Goal: Task Accomplishment & Management: Manage account settings

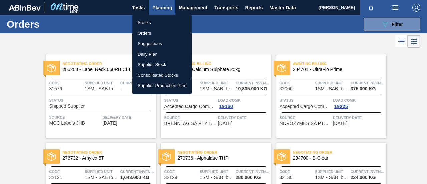
click at [156, 23] on li "Stocks" at bounding box center [162, 22] width 59 height 11
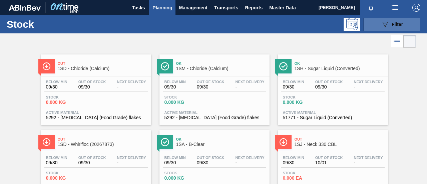
click at [406, 28] on button "089F7B8B-B2A5-4AFE-B5C0-19BA573D28AC Filter" at bounding box center [392, 24] width 57 height 13
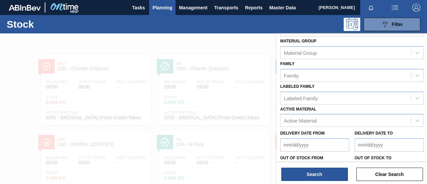
scroll to position [67, 0]
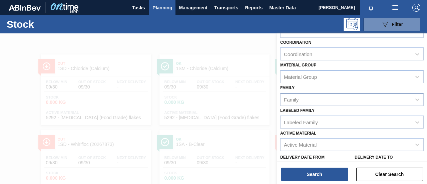
click at [305, 98] on div "Family" at bounding box center [346, 99] width 131 height 10
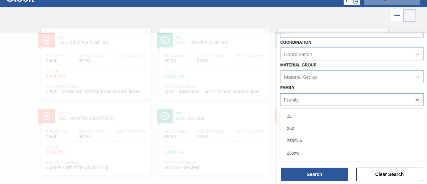
scroll to position [26, 0]
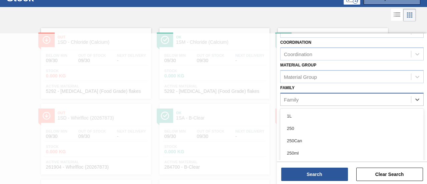
click at [305, 98] on div "Family" at bounding box center [346, 99] width 131 height 10
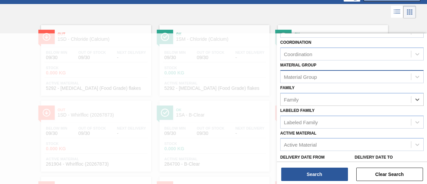
click at [304, 76] on div "Material Group" at bounding box center [300, 77] width 33 height 6
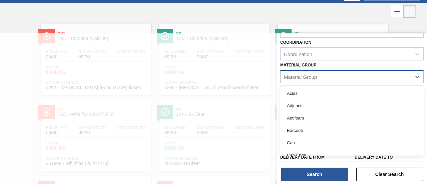
scroll to position [30, 0]
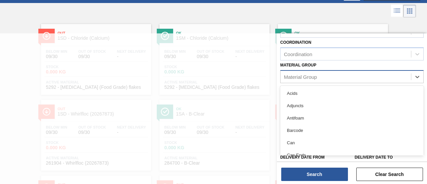
click at [304, 76] on div "Material Group" at bounding box center [300, 77] width 33 height 6
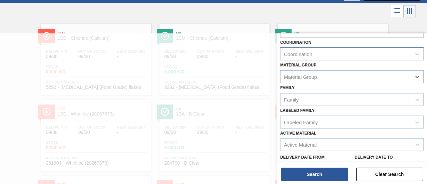
click at [299, 50] on div "Coordination" at bounding box center [346, 54] width 131 height 10
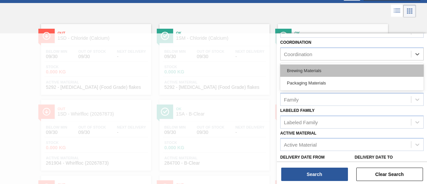
click at [298, 72] on div "Brewing Materials" at bounding box center [352, 70] width 144 height 12
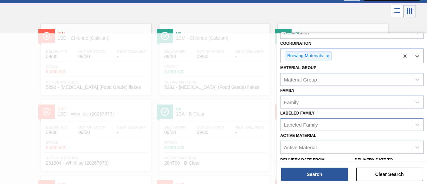
scroll to position [33, 0]
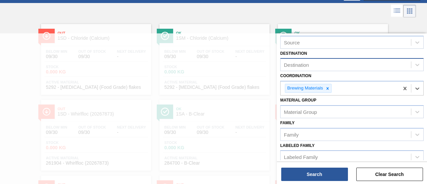
click at [302, 69] on div "Destination" at bounding box center [346, 65] width 131 height 10
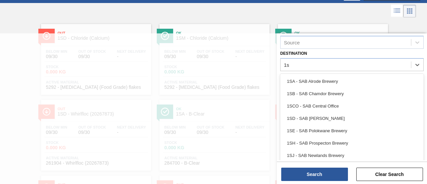
type input "1sm"
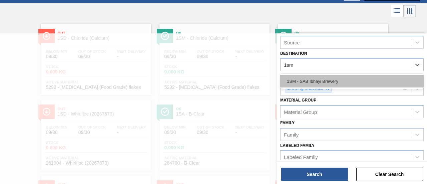
click at [300, 78] on div "1SM - SAB Ibhayi Brewery" at bounding box center [352, 81] width 144 height 12
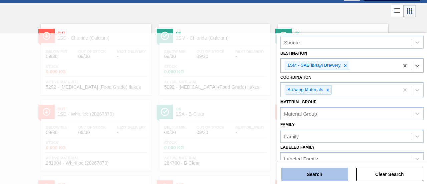
click at [304, 173] on button "Search" at bounding box center [314, 174] width 67 height 13
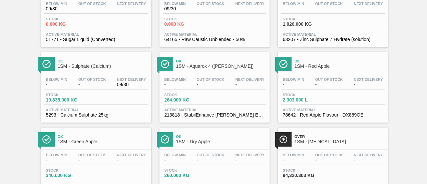
scroll to position [334, 0]
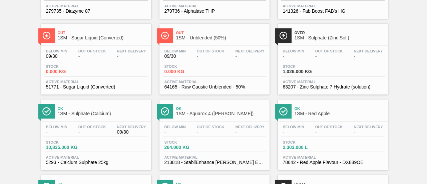
click at [209, 71] on span "0.000 KG" at bounding box center [188, 71] width 47 height 5
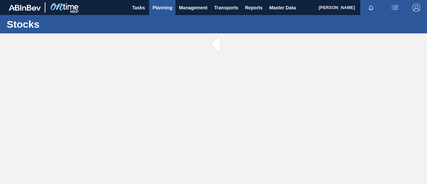
click at [168, 11] on span "Planning" at bounding box center [163, 8] width 20 height 8
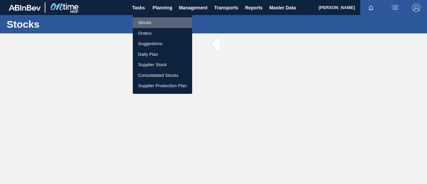
click at [160, 23] on li "Stocks" at bounding box center [162, 22] width 59 height 11
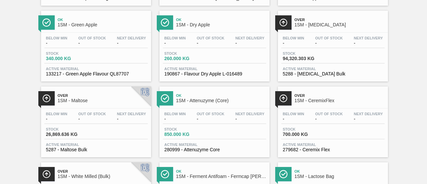
scroll to position [534, 0]
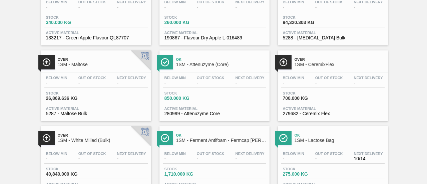
click at [223, 106] on div "Below Min - Out Of Stock - Next Delivery - Stock 850.000 KG Active Material 280…" at bounding box center [215, 94] width 110 height 45
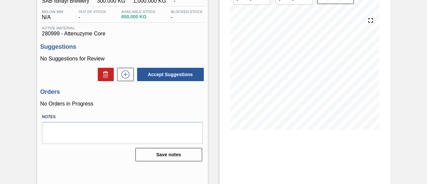
scroll to position [67, 0]
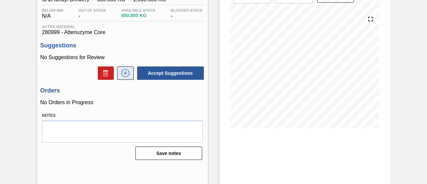
click at [125, 74] on icon at bounding box center [125, 73] width 11 height 8
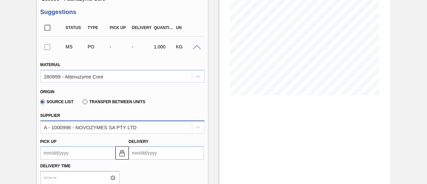
scroll to position [167, 0]
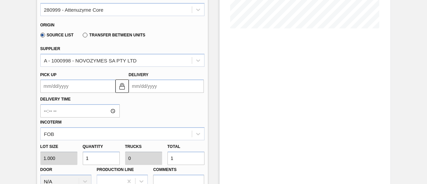
click at [157, 86] on input "Delivery" at bounding box center [166, 85] width 75 height 13
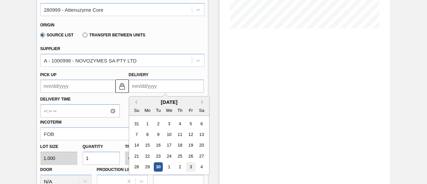
click at [188, 167] on div "3" at bounding box center [190, 167] width 9 height 9
type up3255097118 "[DATE]"
type input "[DATE]"
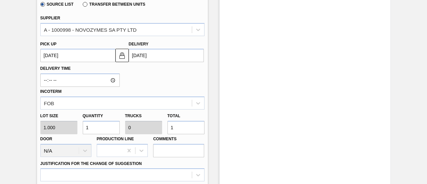
scroll to position [234, 0]
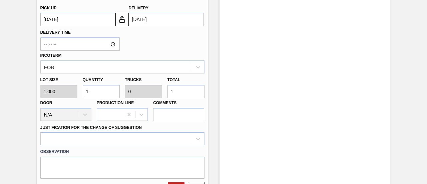
drag, startPoint x: 175, startPoint y: 94, endPoint x: 166, endPoint y: 94, distance: 9.3
click at [166, 94] on div "Total 1" at bounding box center [186, 86] width 42 height 23
type input "6"
type input "0.003"
type input "6"
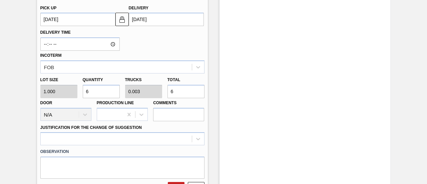
type input "60"
type input "0.025"
type input "60"
type input "600"
type input "0.25"
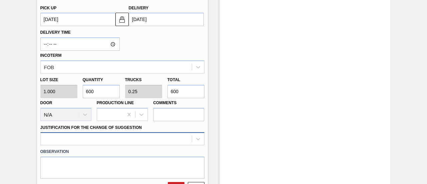
type input "600"
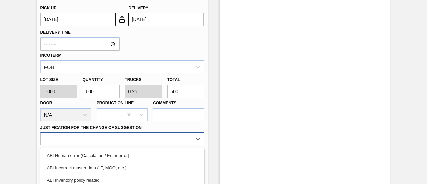
scroll to position [301, 0]
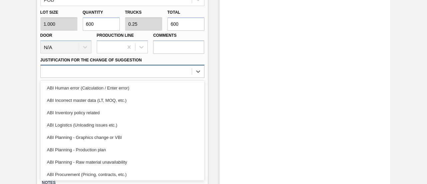
click at [167, 78] on div "option ABI Planning - Graphics change or VBI focused, 5 of 18. 18 results avail…" at bounding box center [122, 71] width 164 height 13
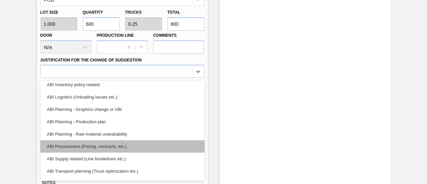
scroll to position [33, 0]
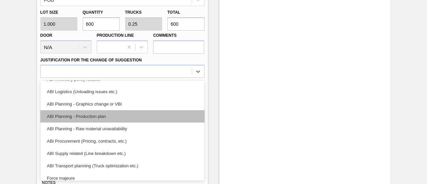
click at [114, 117] on div "ABI Planning - Production plan" at bounding box center [122, 116] width 164 height 12
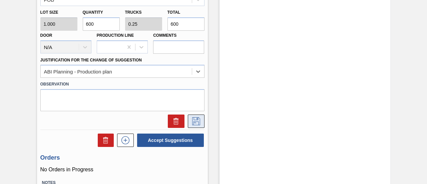
click at [194, 123] on icon at bounding box center [196, 121] width 11 height 8
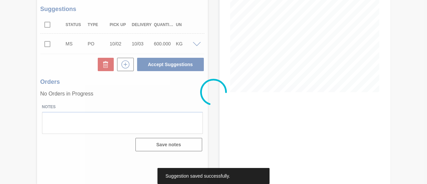
scroll to position [103, 0]
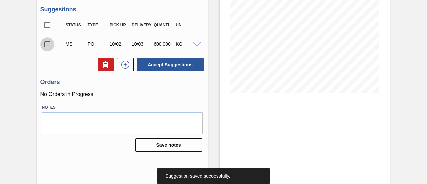
click at [49, 45] on input "checkbox" at bounding box center [47, 44] width 14 height 14
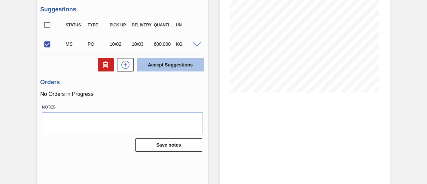
click at [157, 66] on button "Accept Suggestions" at bounding box center [170, 64] width 67 height 13
checkbox input "false"
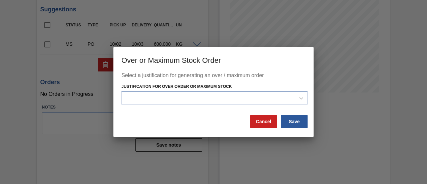
click at [184, 98] on div at bounding box center [208, 98] width 173 height 10
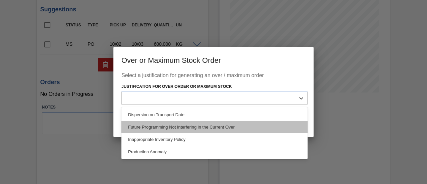
click at [177, 125] on div "Future Programming Not Interfering in the Current Over" at bounding box center [215, 127] width 186 height 12
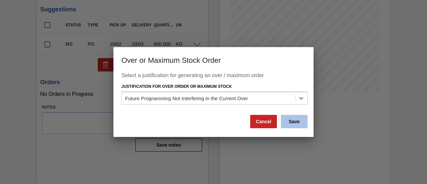
click at [299, 124] on button "Save" at bounding box center [294, 121] width 27 height 13
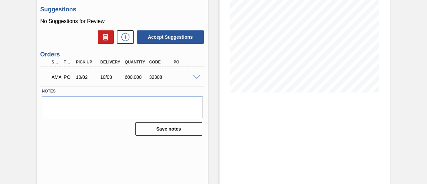
click at [196, 77] on span at bounding box center [197, 77] width 8 height 5
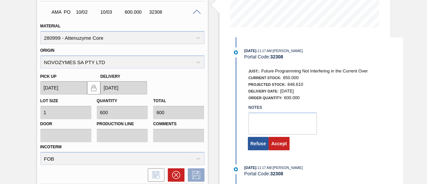
scroll to position [170, 0]
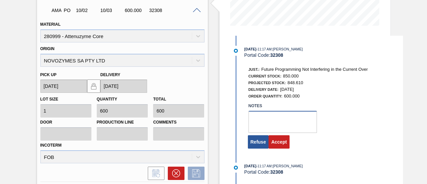
click at [270, 128] on textarea at bounding box center [283, 122] width 68 height 22
type textarea "."
click at [277, 147] on button "Accept" at bounding box center [279, 141] width 21 height 13
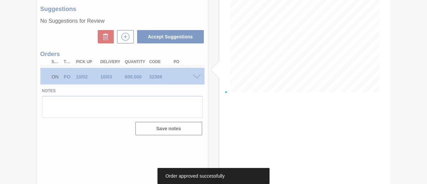
scroll to position [103, 0]
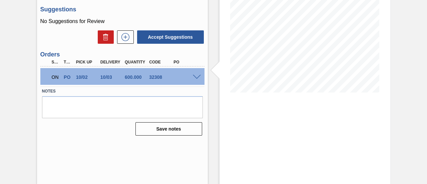
click at [198, 78] on span at bounding box center [197, 77] width 8 height 5
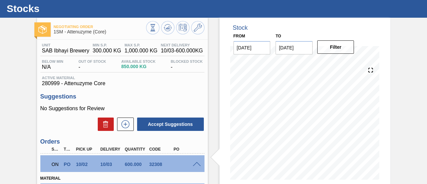
scroll to position [0, 0]
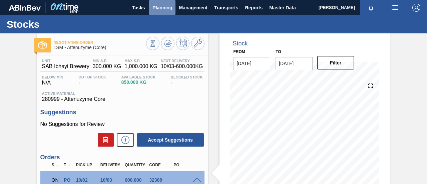
click at [164, 8] on span "Planning" at bounding box center [163, 8] width 20 height 8
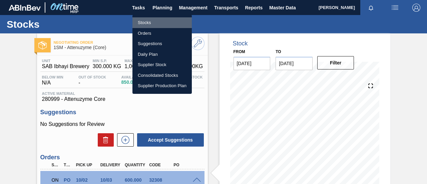
click at [153, 23] on li "Stocks" at bounding box center [162, 22] width 59 height 11
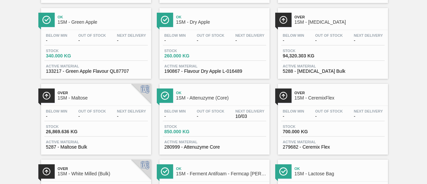
scroll to position [534, 0]
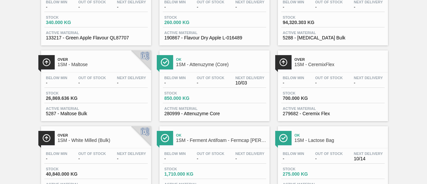
click at [335, 102] on div "Stock 700.000 KG" at bounding box center [332, 97] width 103 height 12
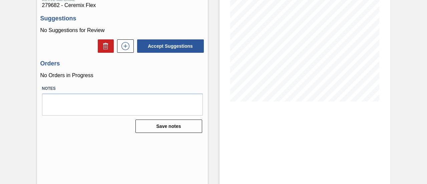
scroll to position [100, 0]
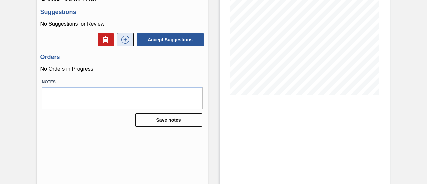
click at [122, 44] on icon at bounding box center [125, 40] width 11 height 8
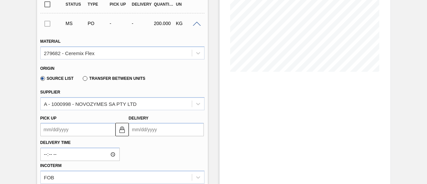
scroll to position [134, 0]
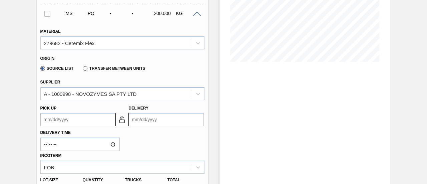
click at [153, 118] on input "Delivery" at bounding box center [166, 119] width 75 height 13
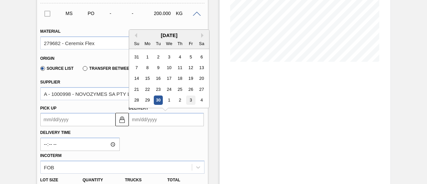
click at [187, 103] on div "3" at bounding box center [190, 100] width 9 height 9
type up3255097119 "[DATE]"
type input "[DATE]"
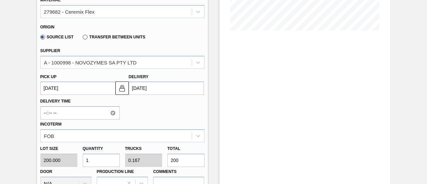
scroll to position [234, 0]
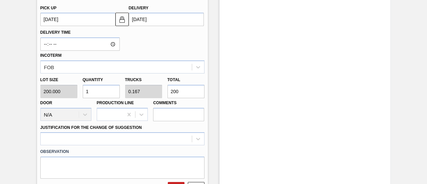
click at [149, 94] on div "Lot size 200.000 Quantity 1 Trucks 0.167 Total 200 Door N/A Production Line Com…" at bounding box center [123, 97] width 170 height 48
type input "0.02"
type input "0.003"
type input "4"
type input "0.2"
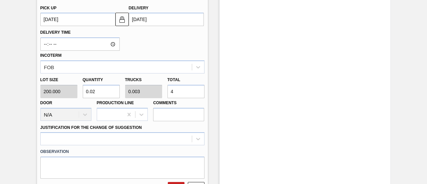
type input "0.033"
type input "40"
type input "0.02"
type input "0.003"
type input "4"
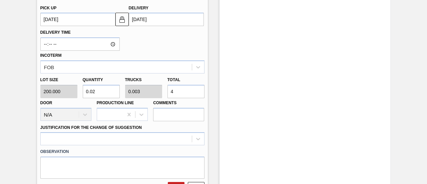
type input "0"
type input "0.03"
type input "0.005"
type input "6"
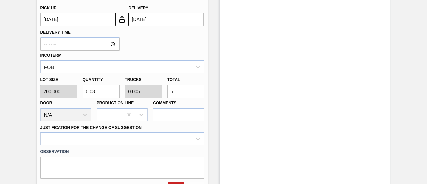
type input "0.3"
type input "0.05"
type input "60"
type input "3"
type input "0.5"
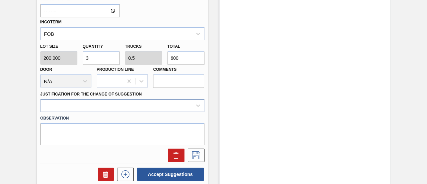
type input "600"
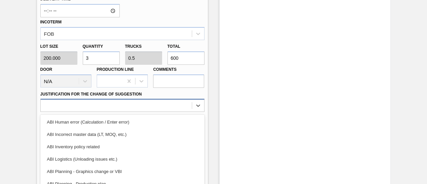
click at [181, 107] on div "option ABI Inventory policy related focused, 3 of 18. 18 results available. Use…" at bounding box center [122, 105] width 164 height 13
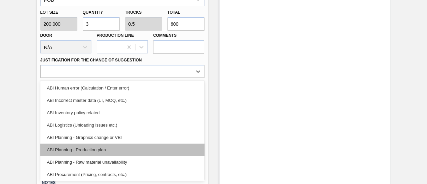
click at [121, 145] on div "ABI Planning - Production plan" at bounding box center [122, 150] width 164 height 12
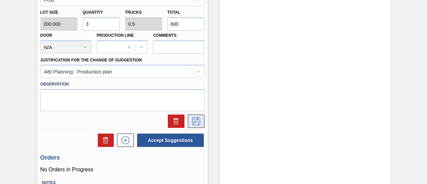
click at [192, 118] on icon at bounding box center [196, 121] width 8 height 8
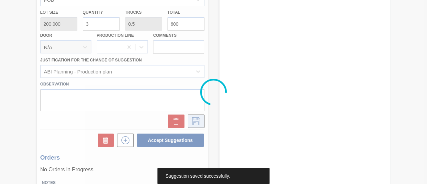
scroll to position [103, 0]
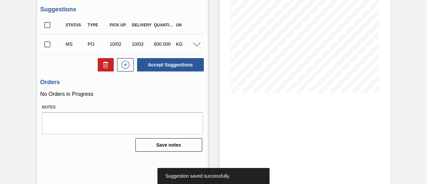
click at [48, 45] on input "checkbox" at bounding box center [47, 44] width 14 height 14
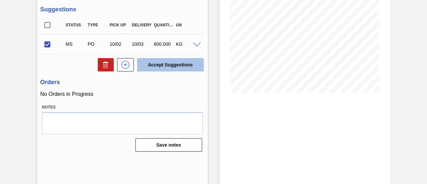
click at [175, 64] on button "Accept Suggestions" at bounding box center [170, 64] width 67 height 13
checkbox input "false"
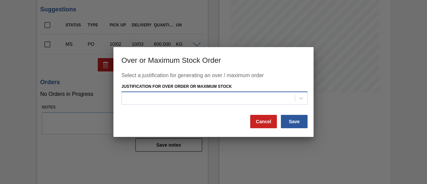
click at [203, 101] on div at bounding box center [208, 98] width 173 height 10
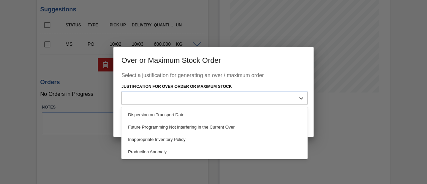
click at [193, 125] on div "Future Programming Not Interfering in the Current Over" at bounding box center [215, 127] width 186 height 12
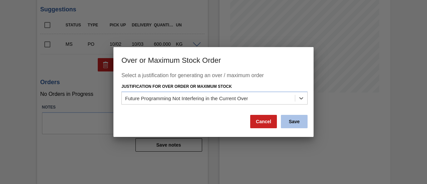
click at [292, 123] on button "Save" at bounding box center [294, 121] width 27 height 13
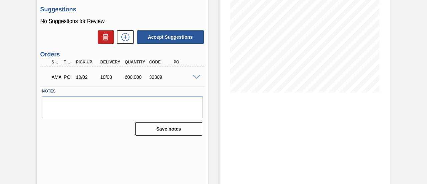
click at [196, 80] on div "AMA PO 10/02 10/03 600.000 32309" at bounding box center [122, 76] width 164 height 17
click at [196, 78] on span at bounding box center [197, 77] width 8 height 5
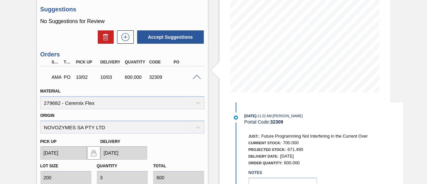
scroll to position [136, 0]
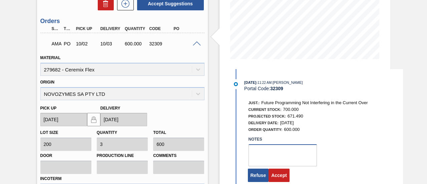
click at [268, 153] on textarea at bounding box center [283, 155] width 68 height 22
type textarea "."
click at [282, 174] on button "Accept" at bounding box center [279, 175] width 21 height 13
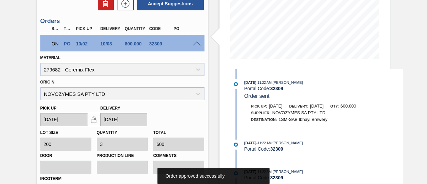
scroll to position [103, 0]
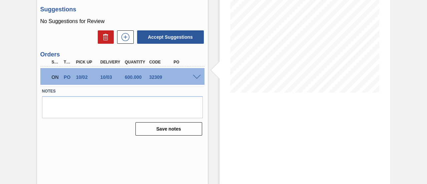
click at [196, 77] on span at bounding box center [197, 77] width 8 height 5
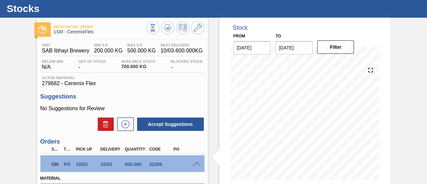
scroll to position [0, 0]
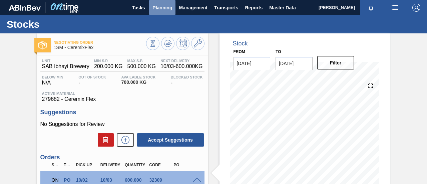
click at [171, 8] on span "Planning" at bounding box center [163, 8] width 20 height 8
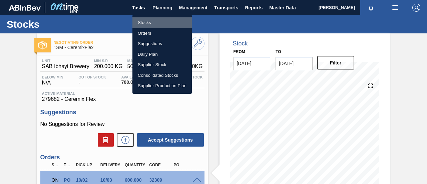
click at [165, 21] on li "Stocks" at bounding box center [162, 22] width 59 height 11
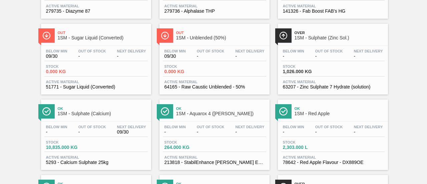
scroll to position [401, 0]
